Goal: Navigation & Orientation: Find specific page/section

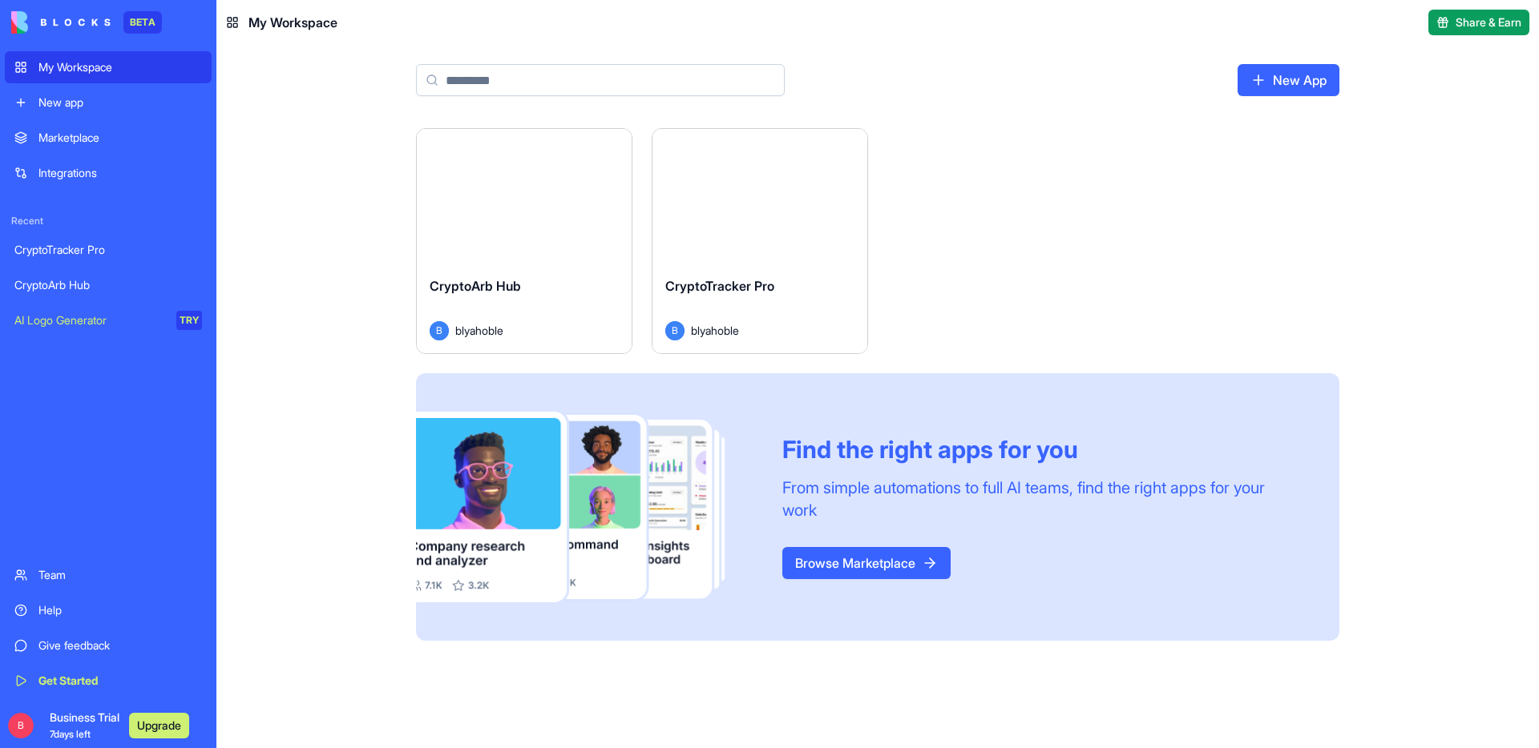
click at [514, 287] on span "CryptoArb Hub" at bounding box center [475, 286] width 91 height 16
click at [799, 299] on div "CryptoTracker Pro" at bounding box center [759, 298] width 189 height 45
click at [538, 283] on div "CryptoArb Hub" at bounding box center [524, 298] width 189 height 45
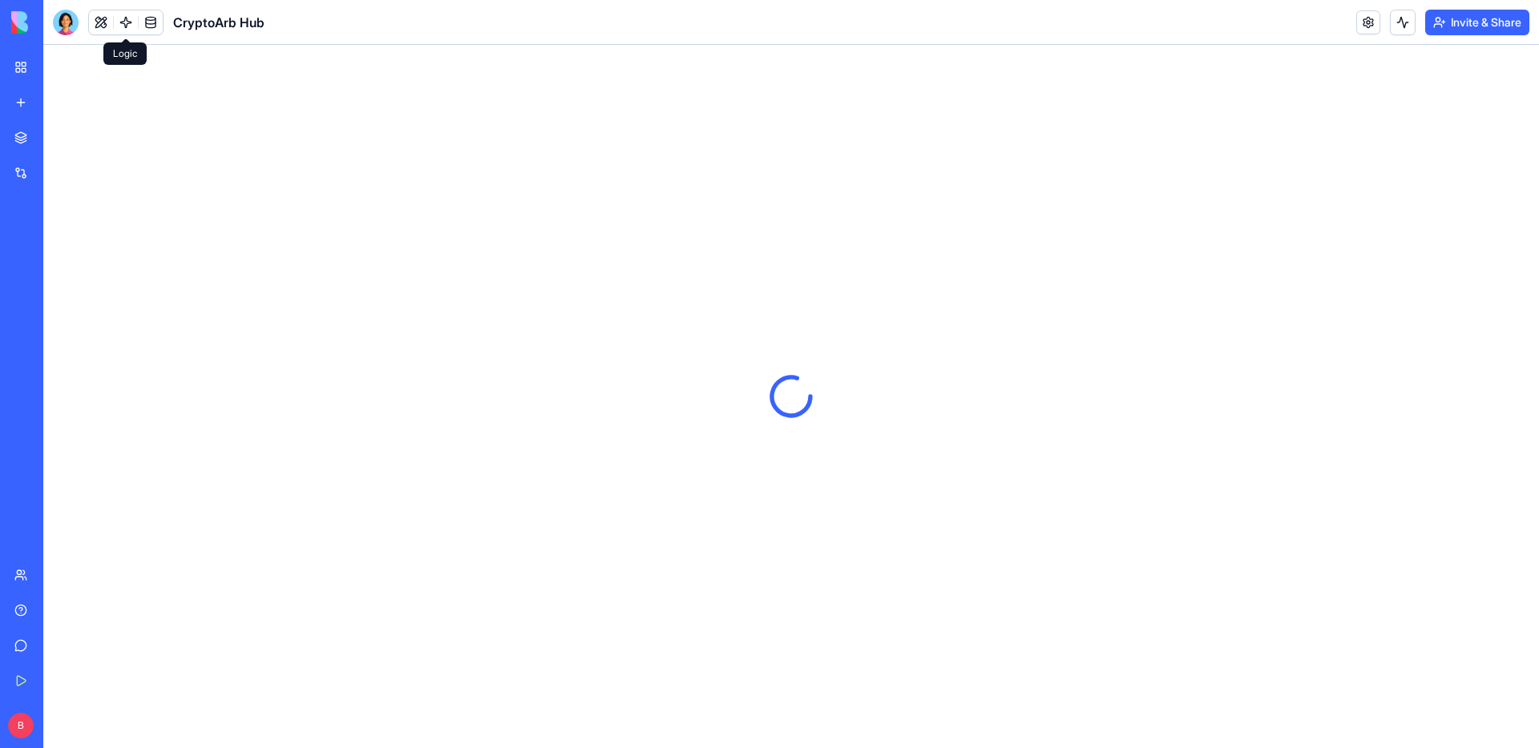
click at [124, 19] on link at bounding box center [126, 22] width 24 height 24
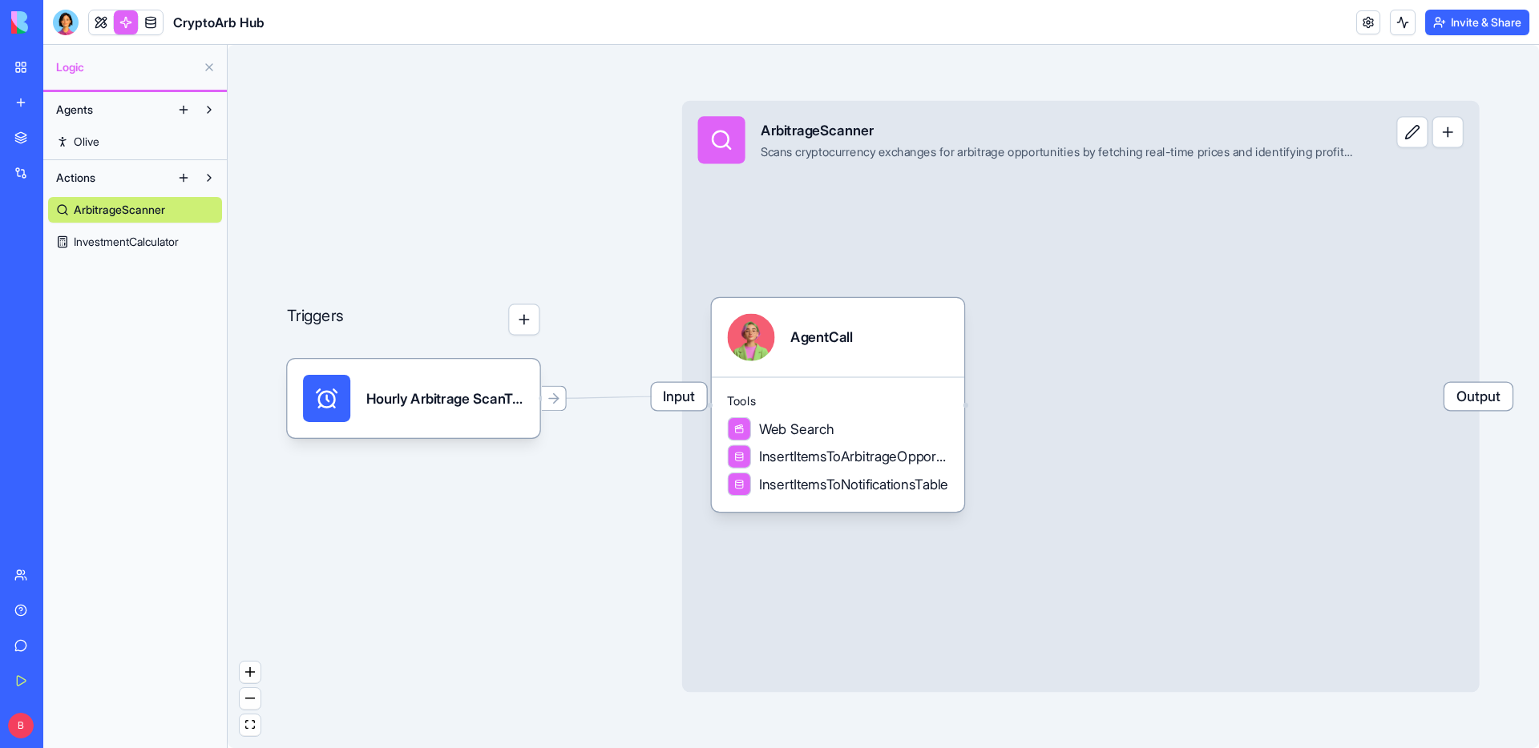
click at [103, 246] on span "InvestmentCalculator" at bounding box center [126, 242] width 105 height 16
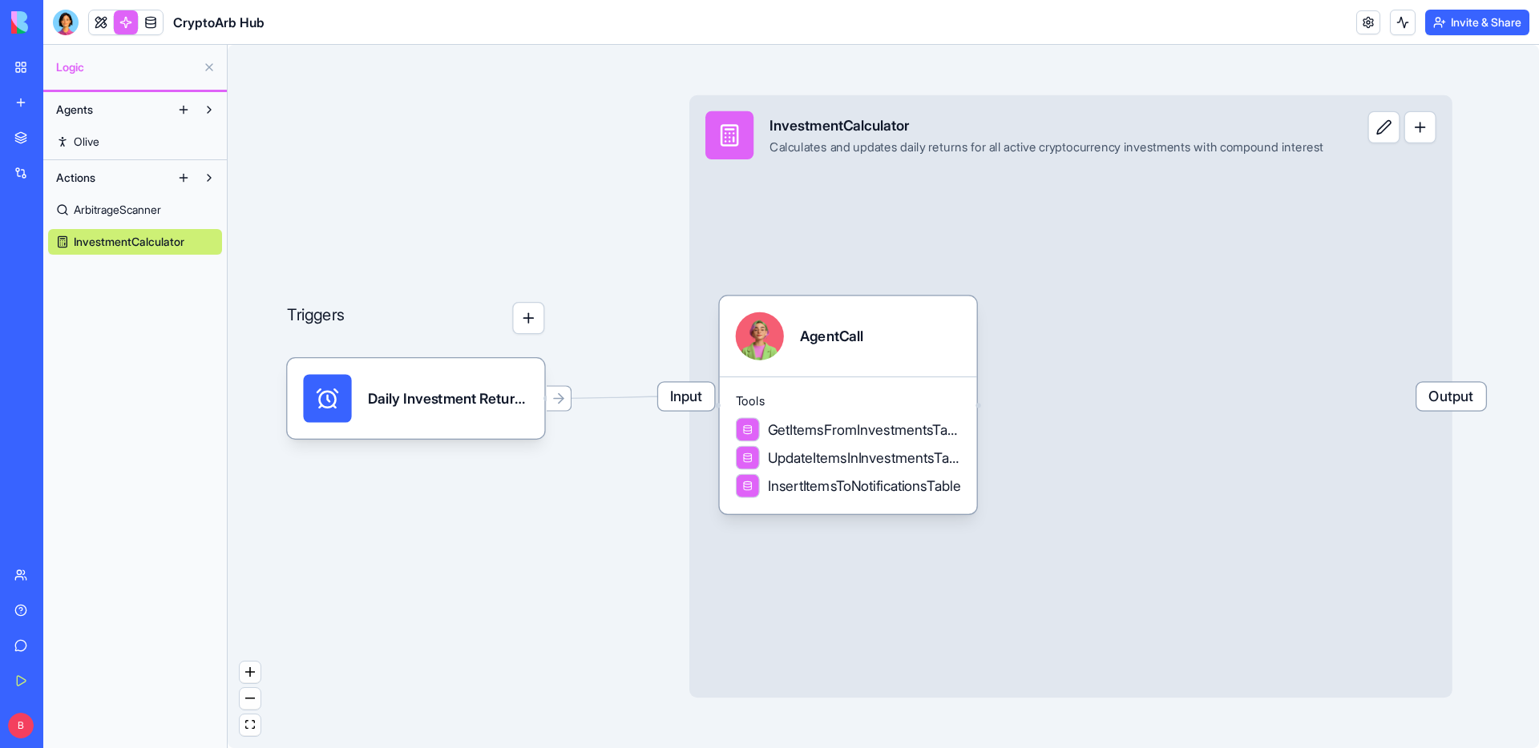
click at [107, 214] on span "ArbitrageScanner" at bounding box center [117, 210] width 87 height 16
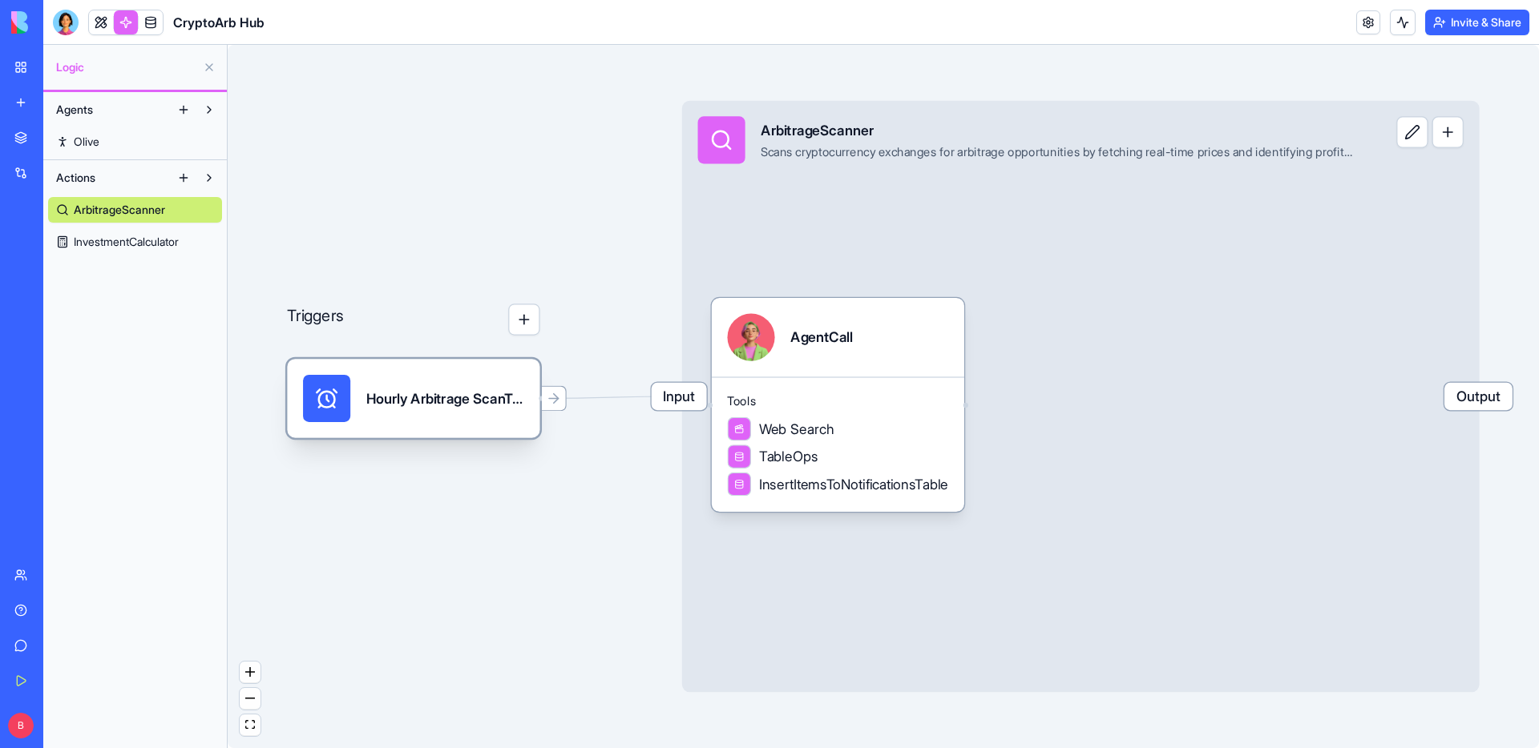
click at [453, 416] on div "Hourly Arbitrage ScanTrigger" at bounding box center [445, 398] width 158 height 47
